Goal: Find specific page/section: Find specific page/section

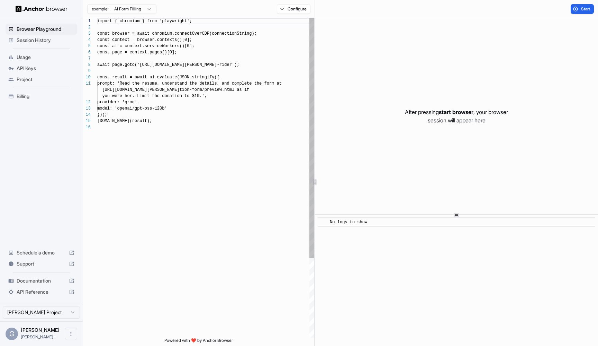
scroll to position [62, 0]
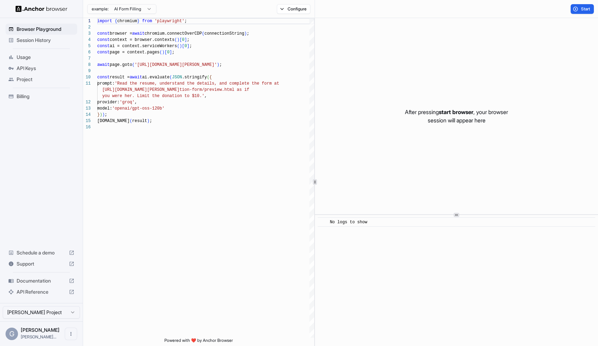
click at [43, 42] on span "Session History" at bounding box center [46, 40] width 58 height 7
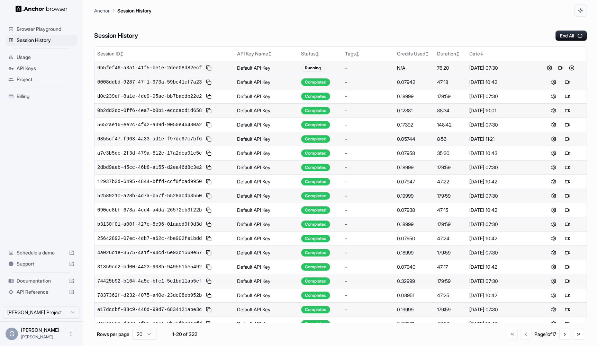
click at [378, 70] on div "-" at bounding box center [368, 67] width 46 height 7
click at [256, 67] on td "Default API Key" at bounding box center [266, 68] width 64 height 14
click at [559, 68] on button at bounding box center [561, 68] width 8 height 8
click at [569, 125] on button at bounding box center [568, 124] width 8 height 8
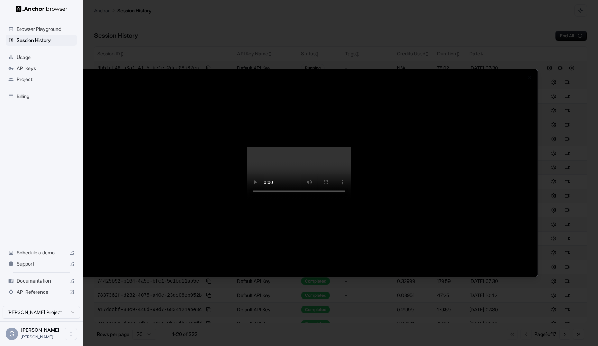
click at [63, 221] on div at bounding box center [299, 172] width 478 height 207
click at [556, 19] on div at bounding box center [299, 173] width 598 height 346
